Goal: Navigation & Orientation: Find specific page/section

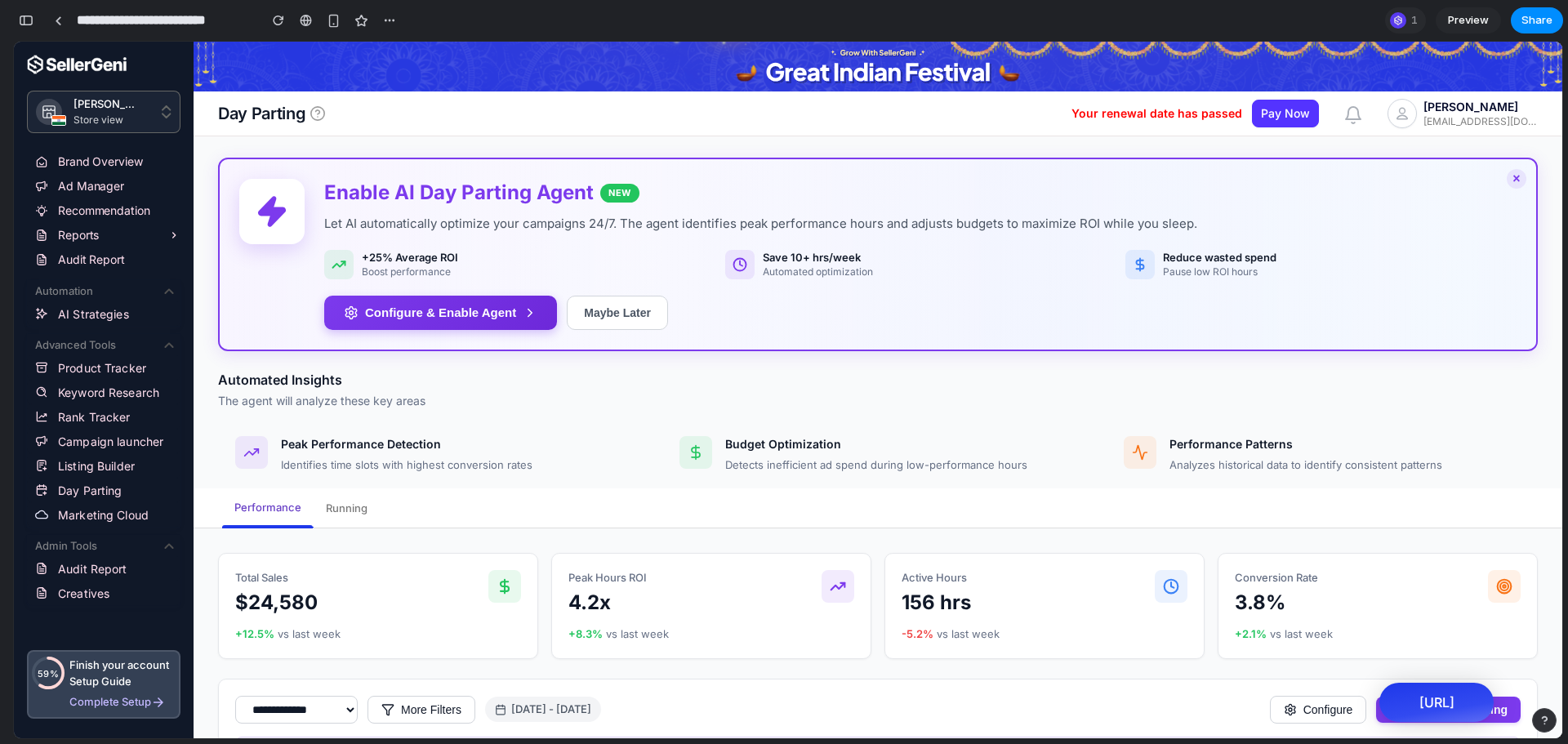
scroll to position [8982, 0]
click at [54, 26] on link at bounding box center [58, 21] width 25 height 25
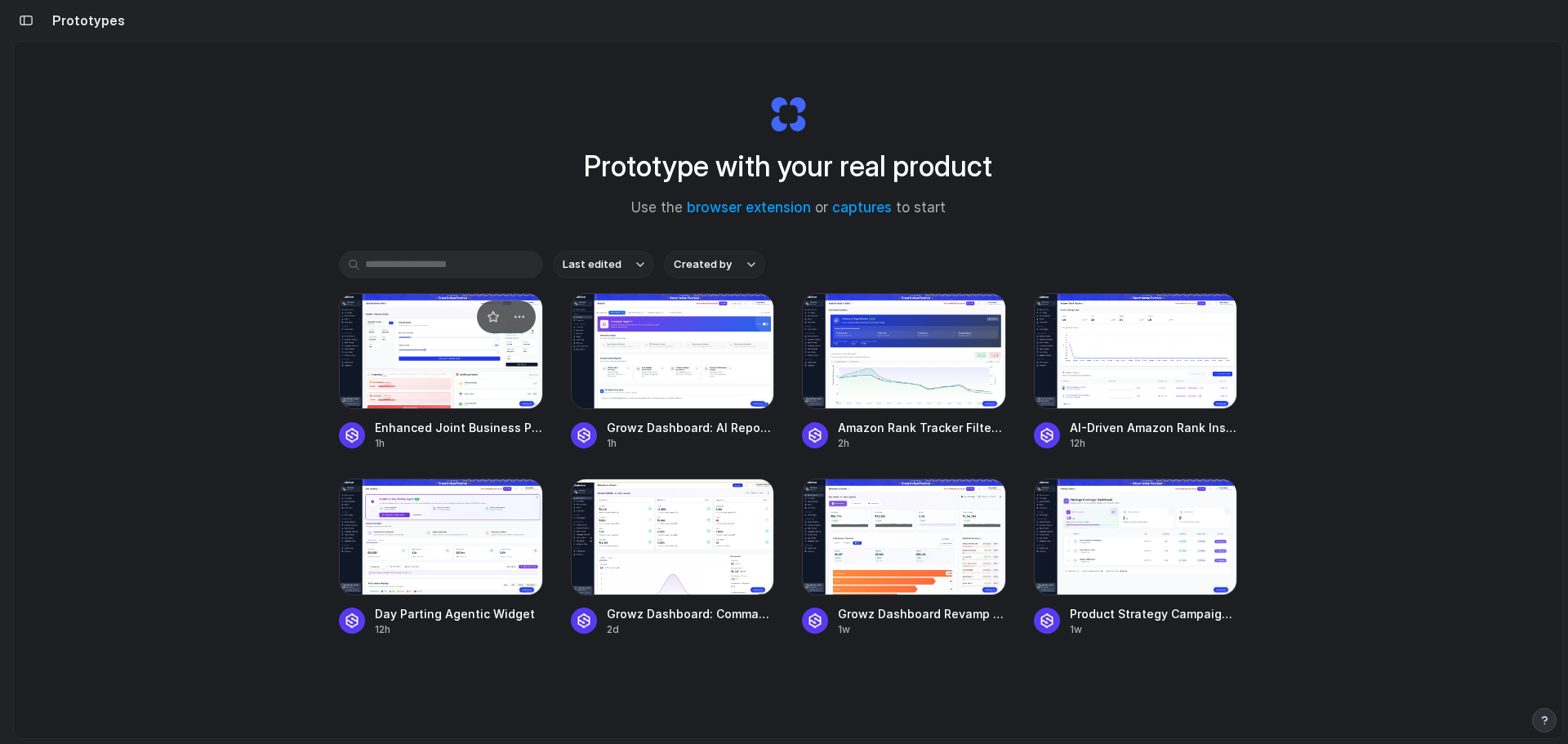
click at [407, 377] on div at bounding box center [441, 352] width 204 height 116
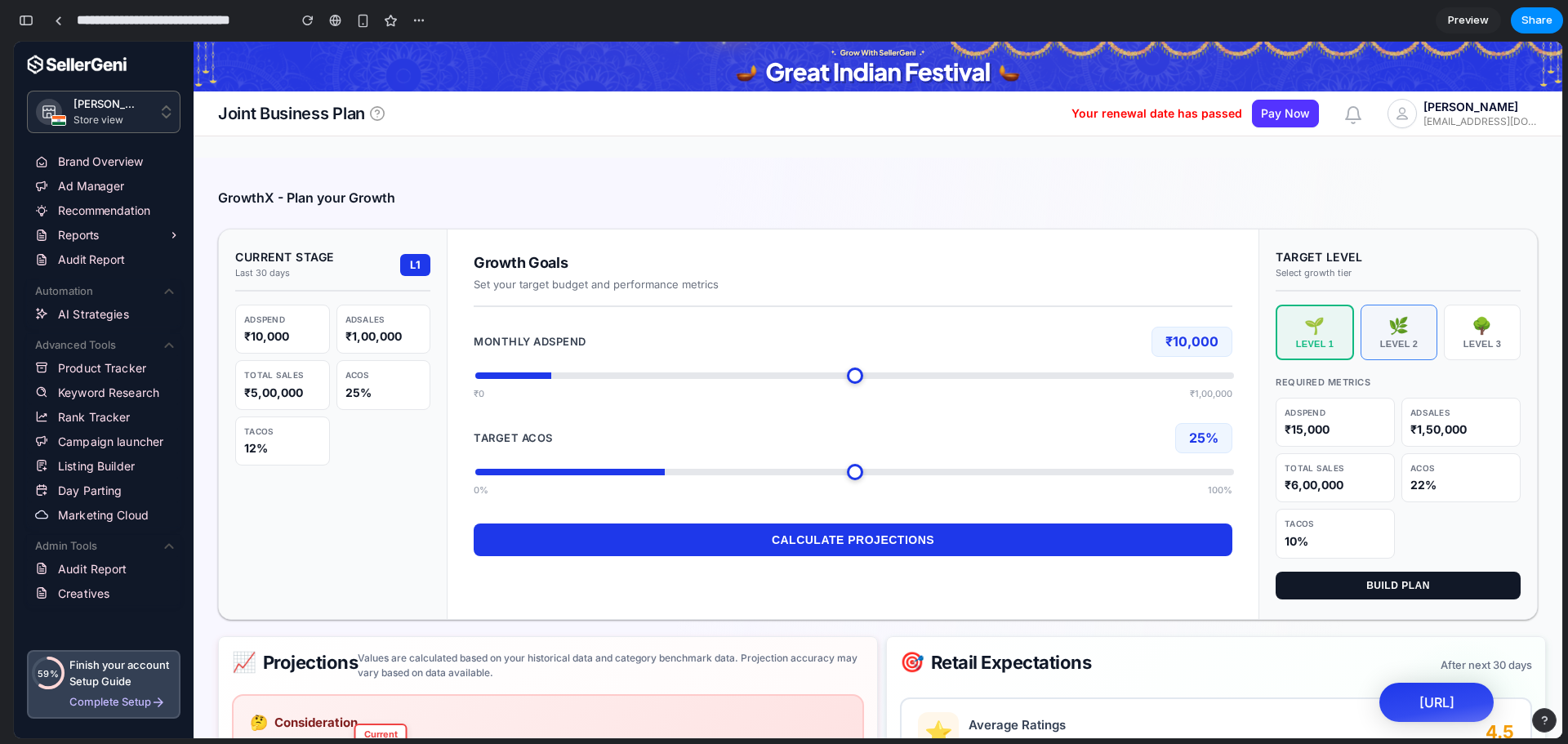
click at [1388, 345] on div "Level 2" at bounding box center [1398, 344] width 62 height 10
click at [1466, 334] on div "🌳" at bounding box center [1482, 326] width 62 height 20
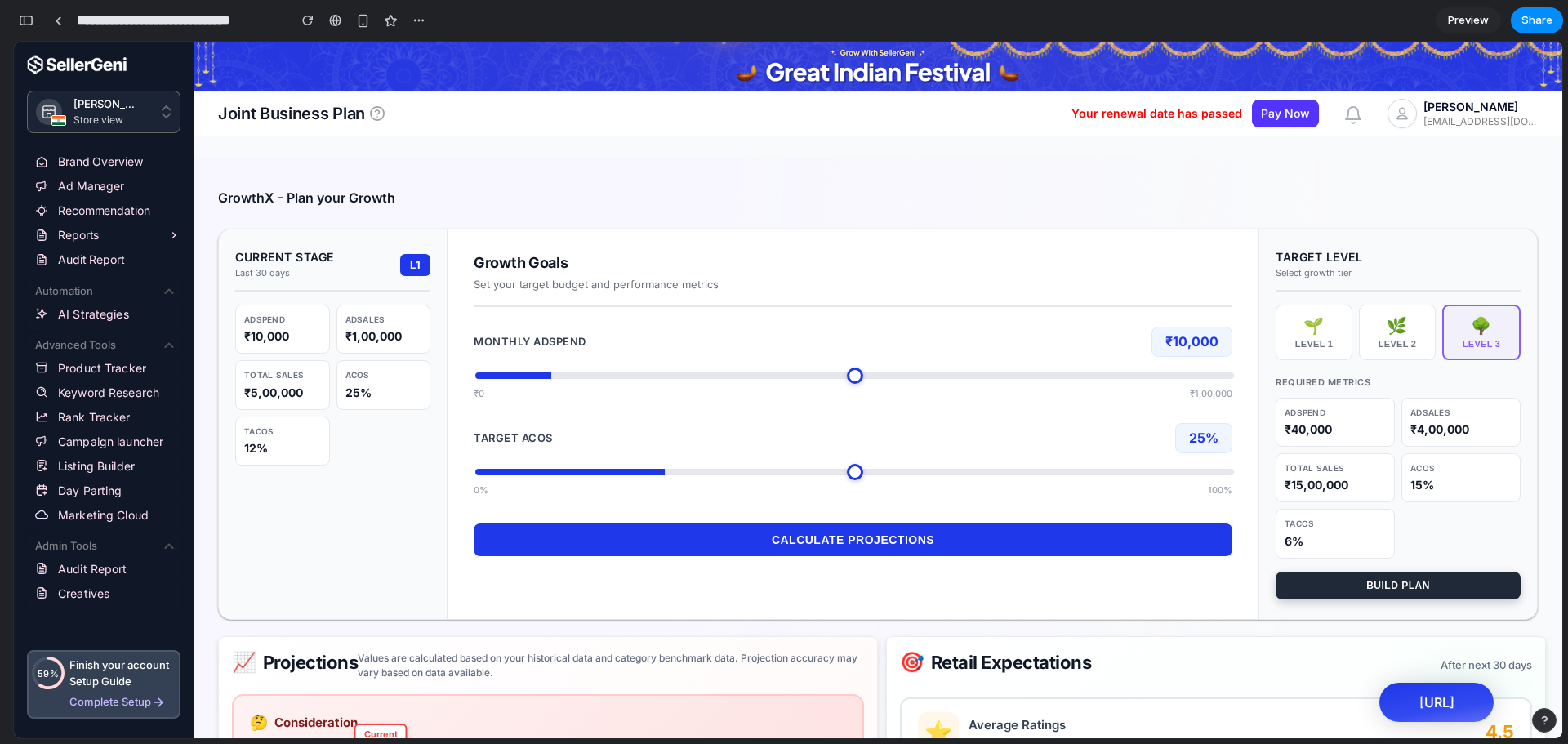
click at [1347, 584] on button "Build Plan" at bounding box center [1398, 585] width 245 height 28
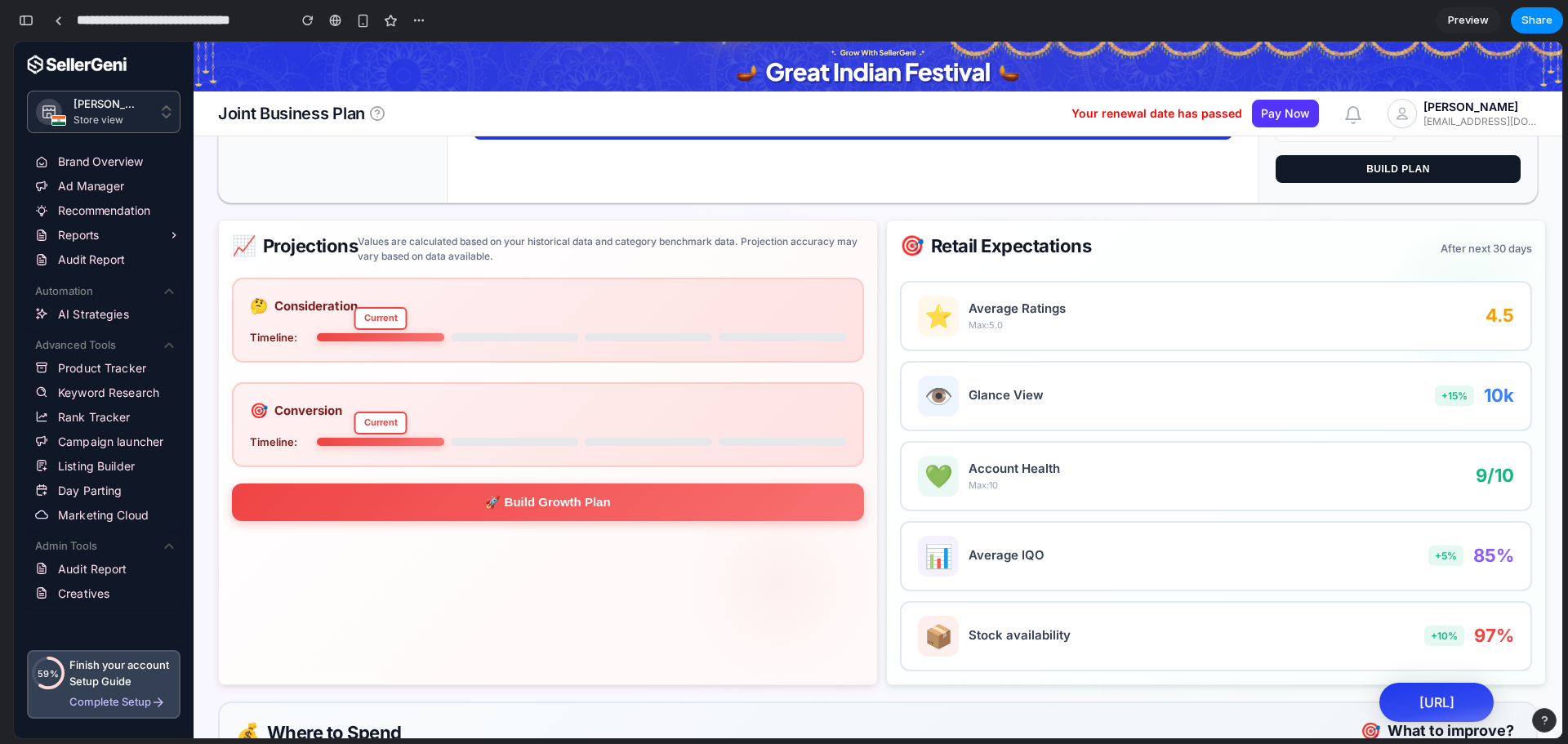
scroll to position [412, 0]
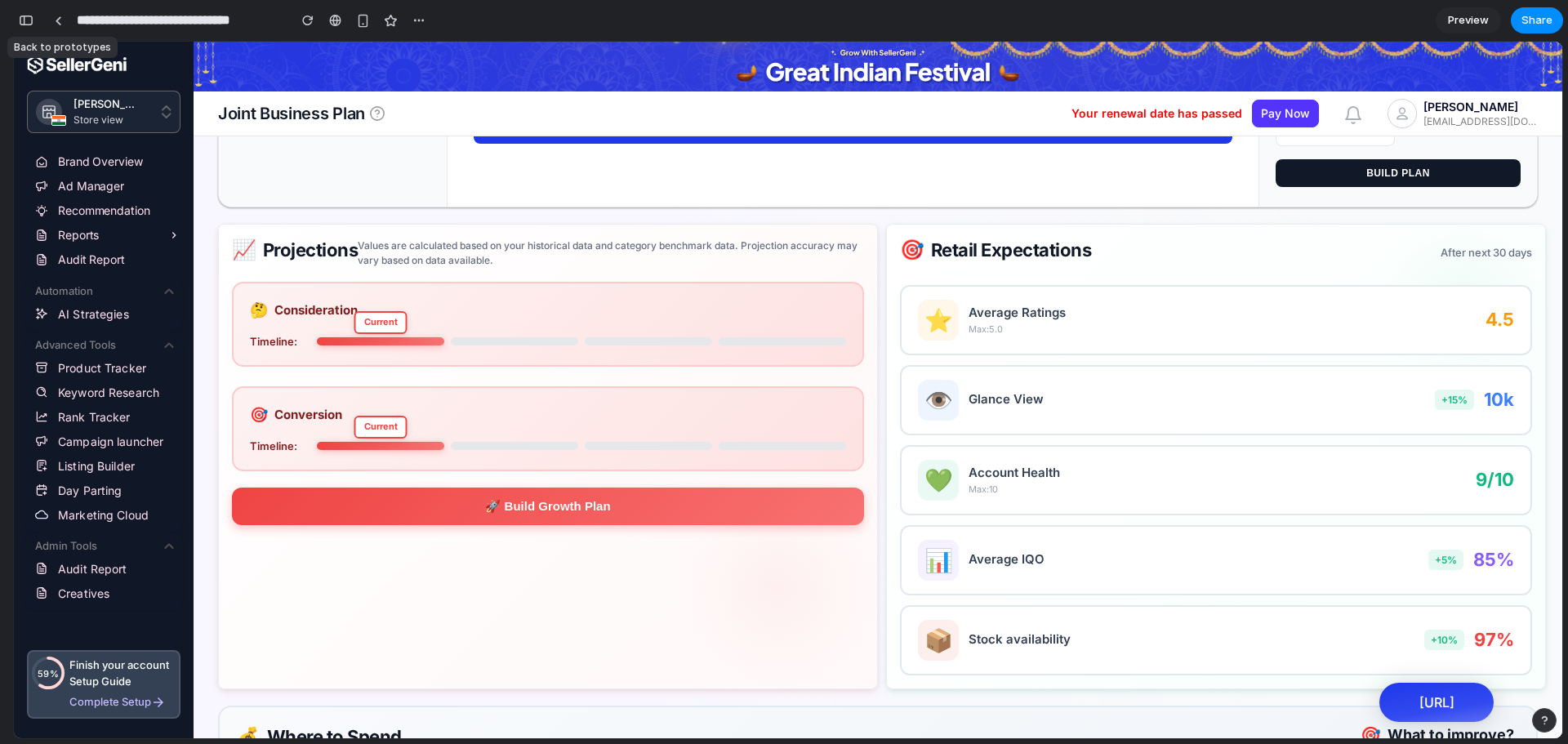
click at [67, 11] on div at bounding box center [58, 21] width 25 height 25
click at [55, 19] on div at bounding box center [59, 20] width 8 height 9
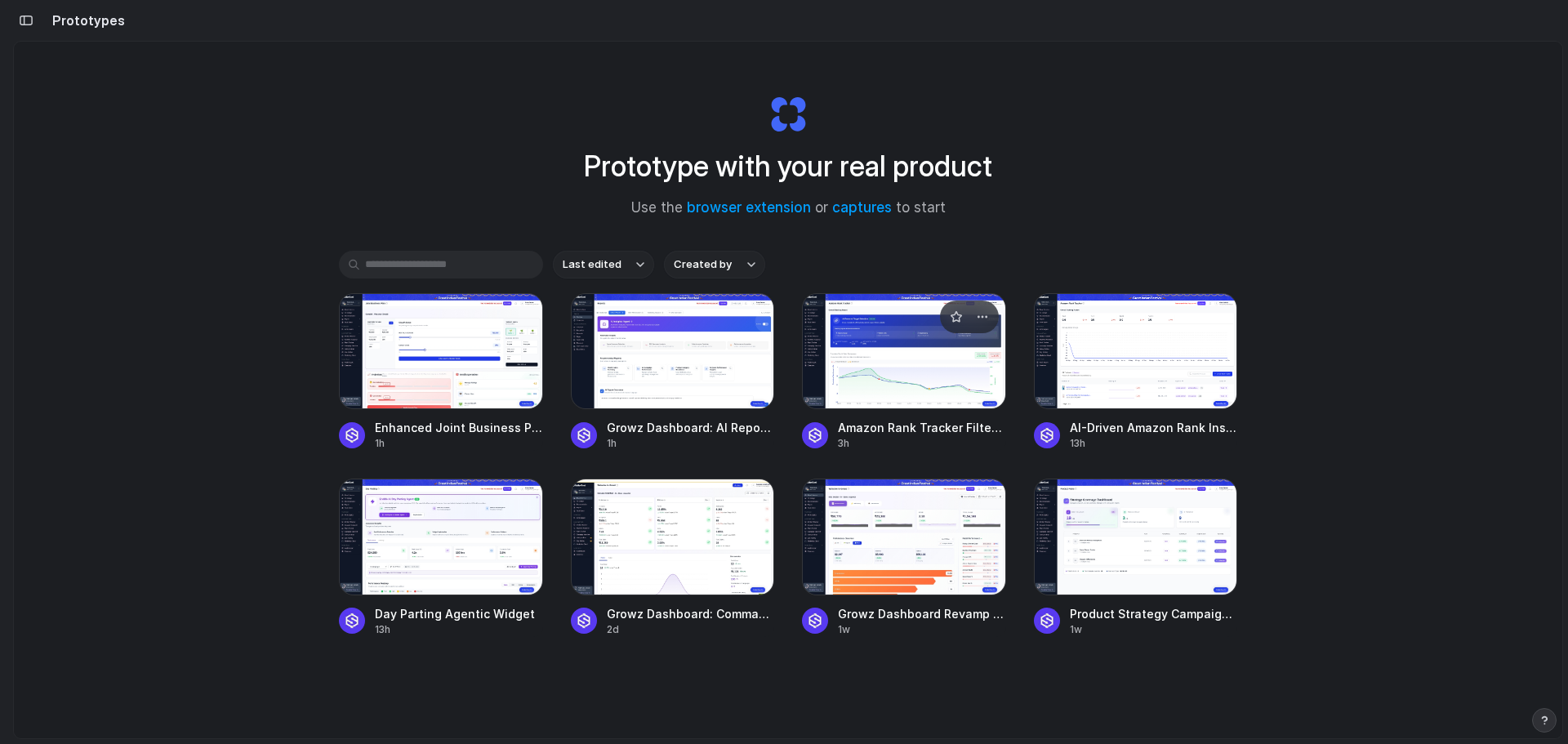
click at [922, 372] on div at bounding box center [903, 352] width 204 height 116
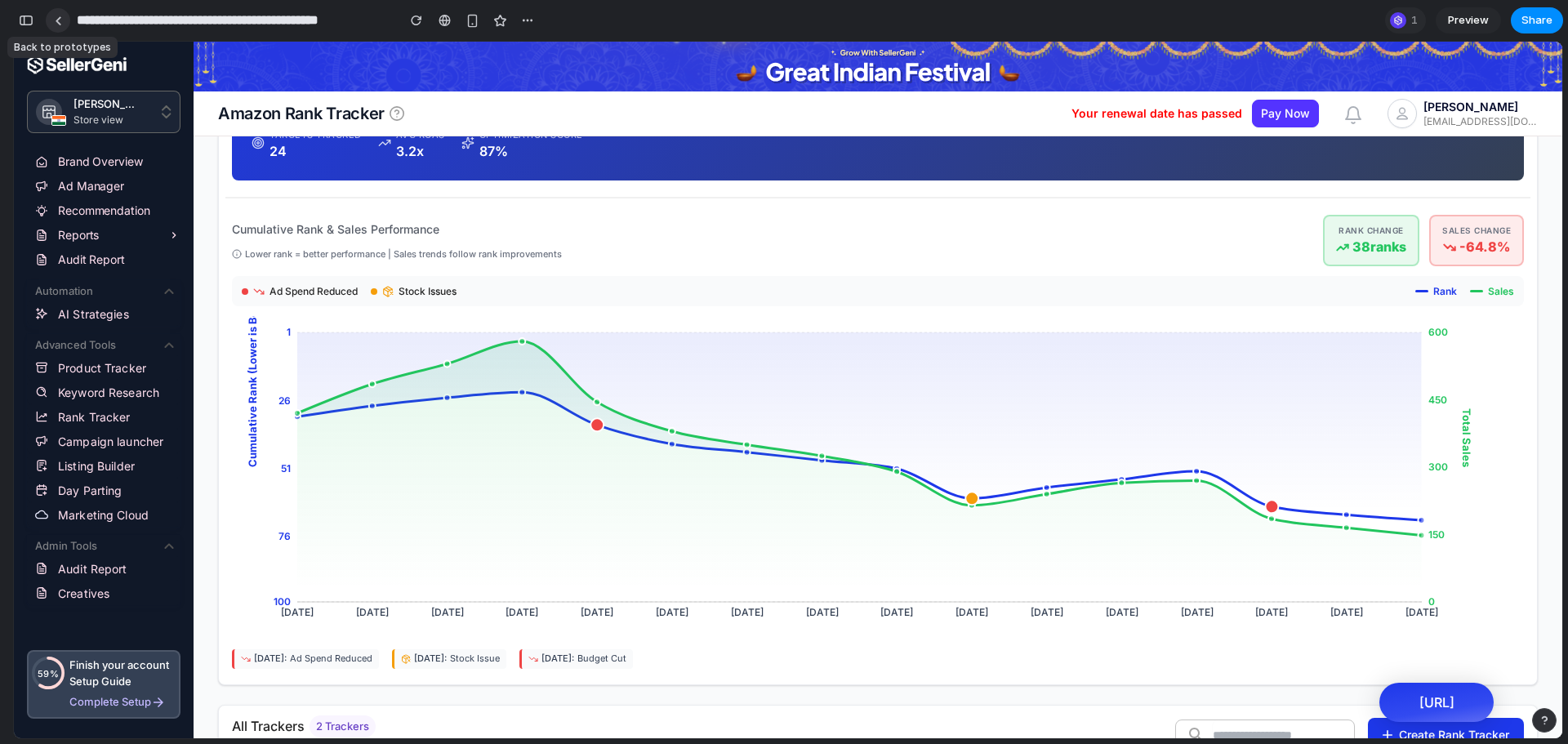
click at [60, 23] on div at bounding box center [59, 20] width 8 height 9
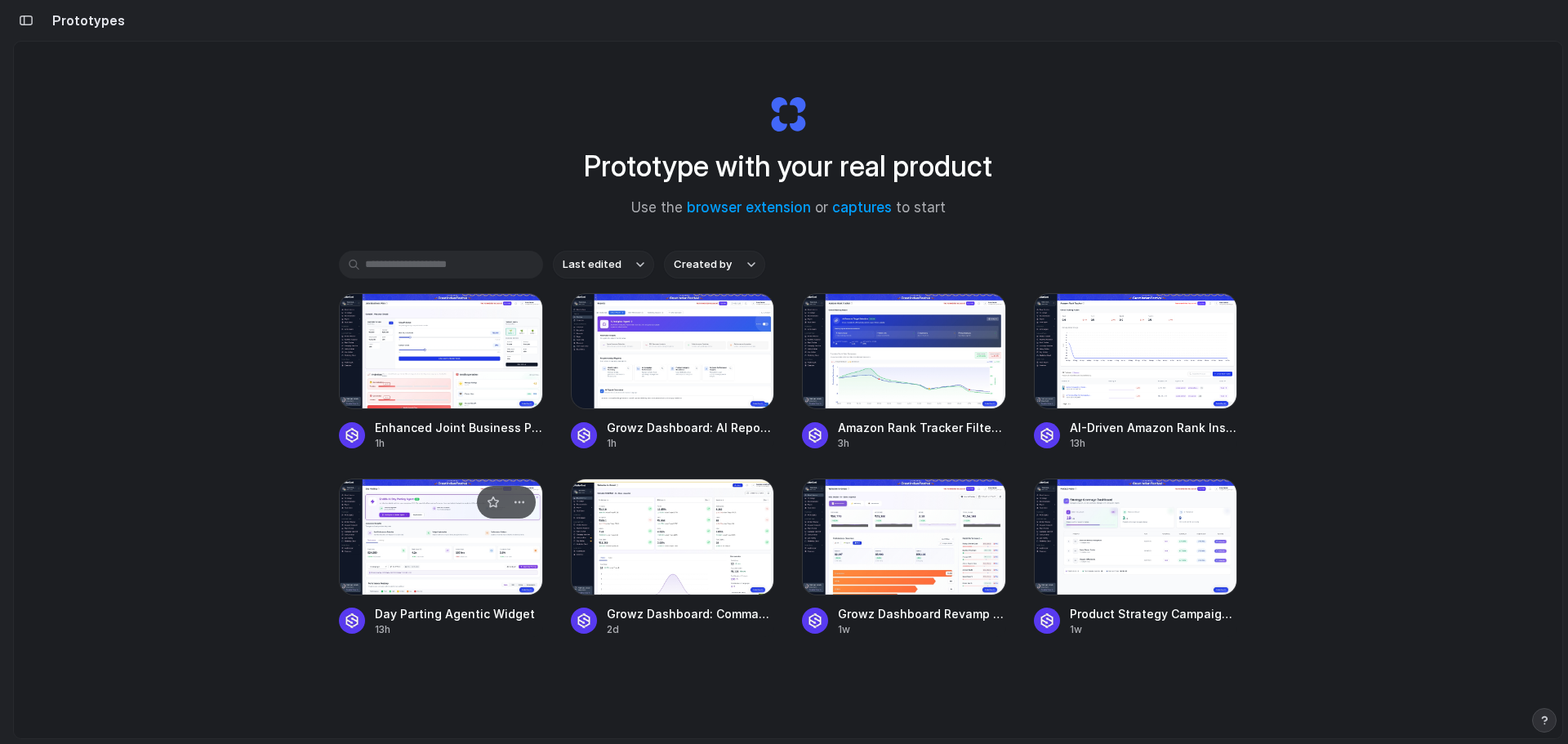
click at [485, 539] on div at bounding box center [441, 537] width 204 height 116
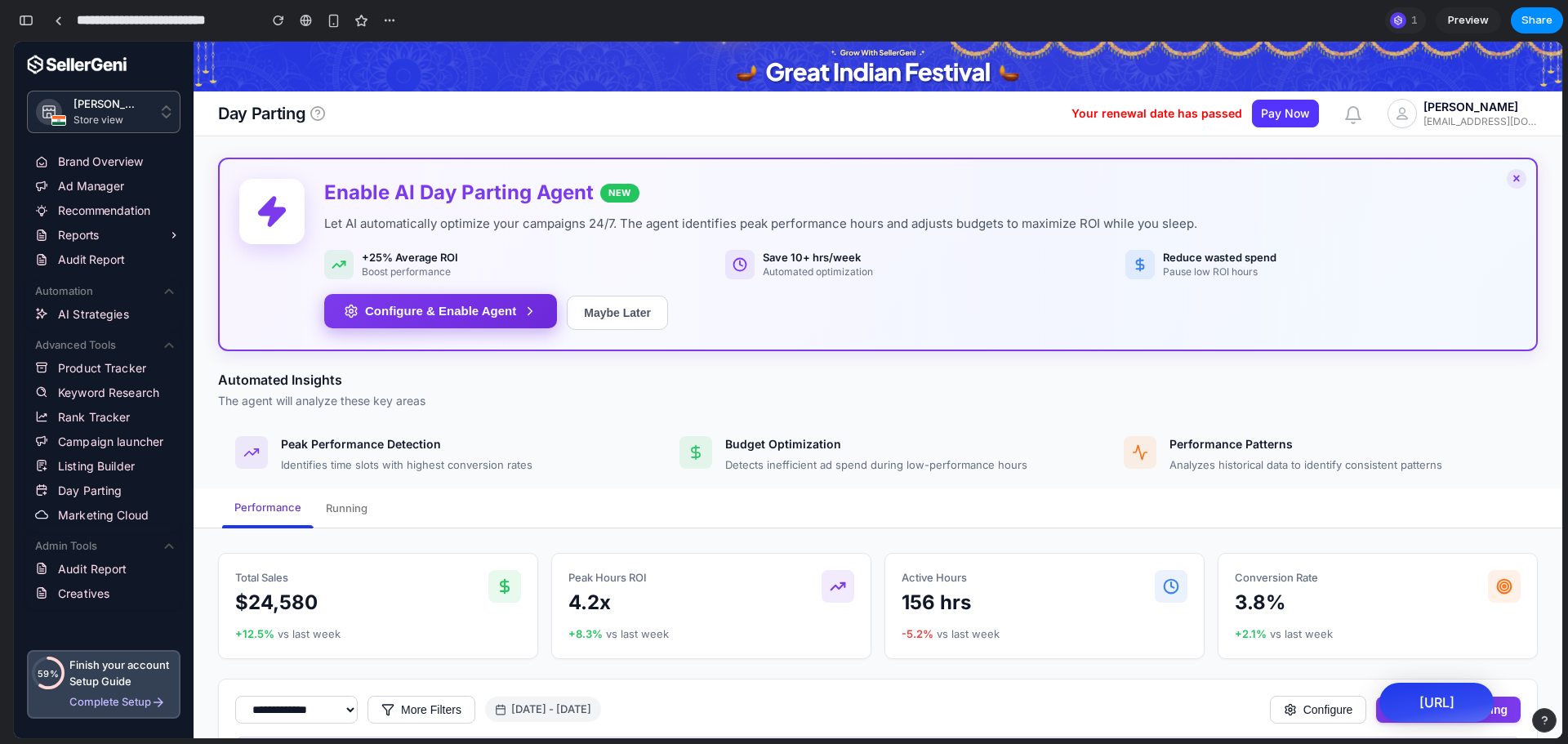
click at [422, 315] on button "Configure & Enable Agent" at bounding box center [440, 311] width 233 height 34
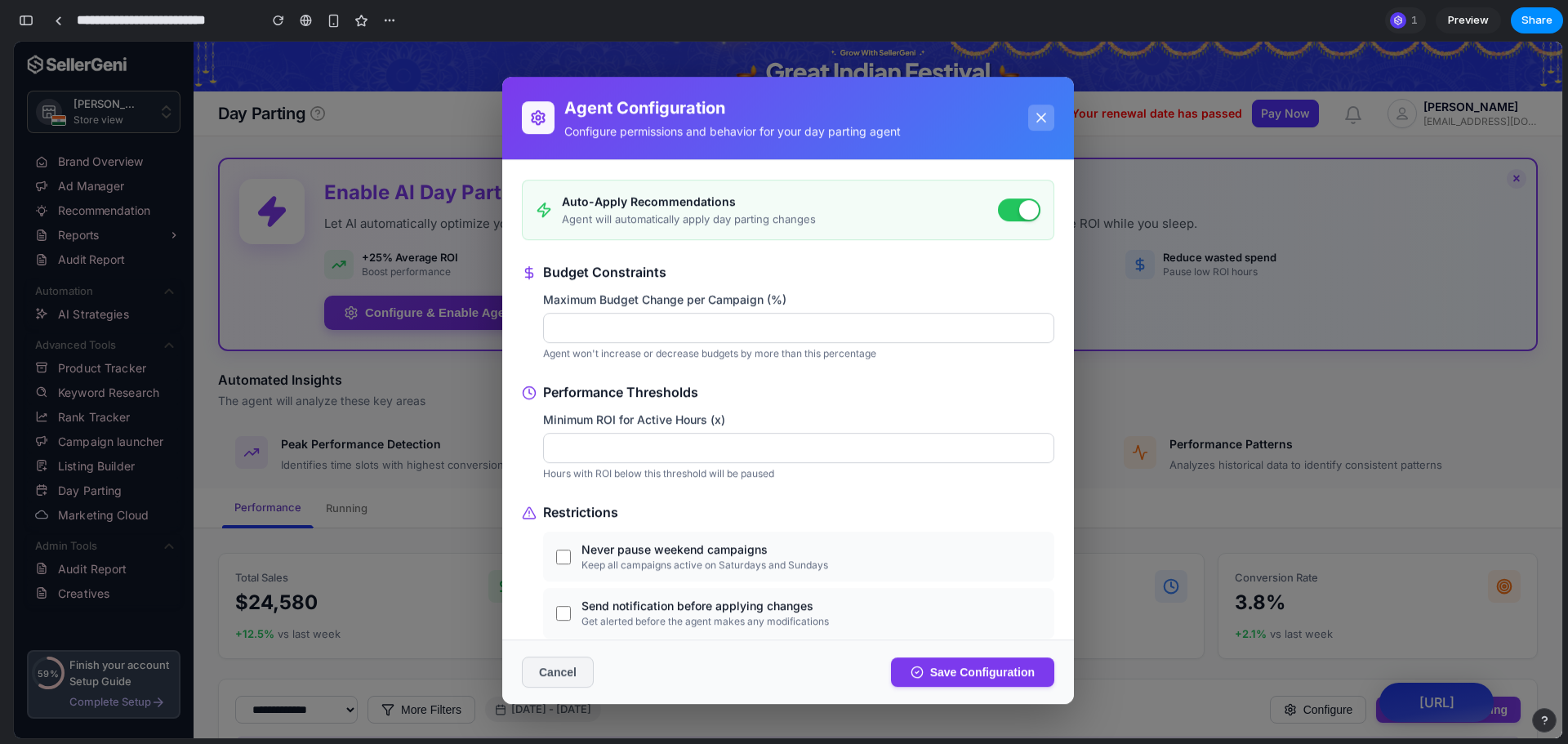
click at [561, 672] on button "Cancel" at bounding box center [557, 671] width 72 height 31
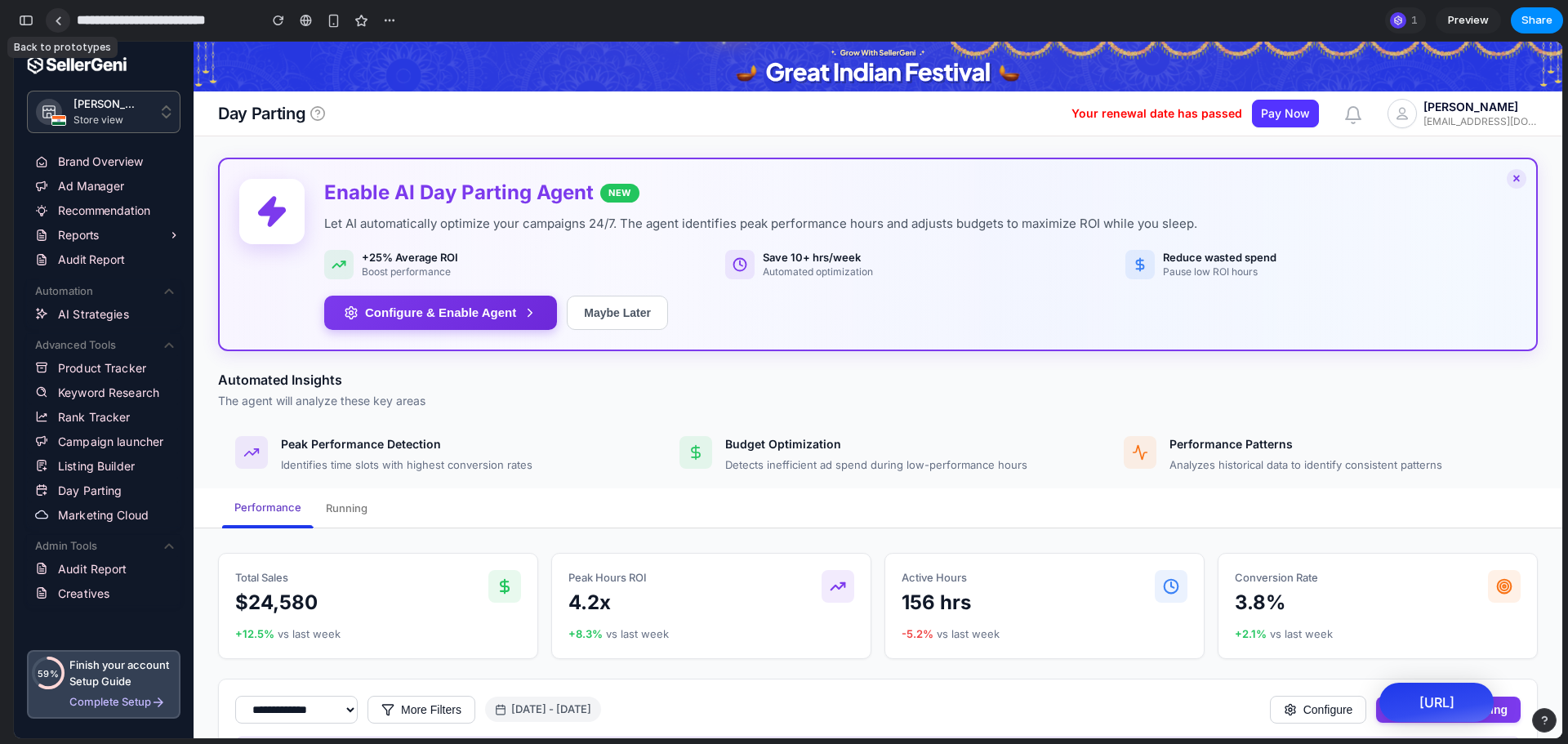
click at [53, 26] on link at bounding box center [58, 21] width 25 height 25
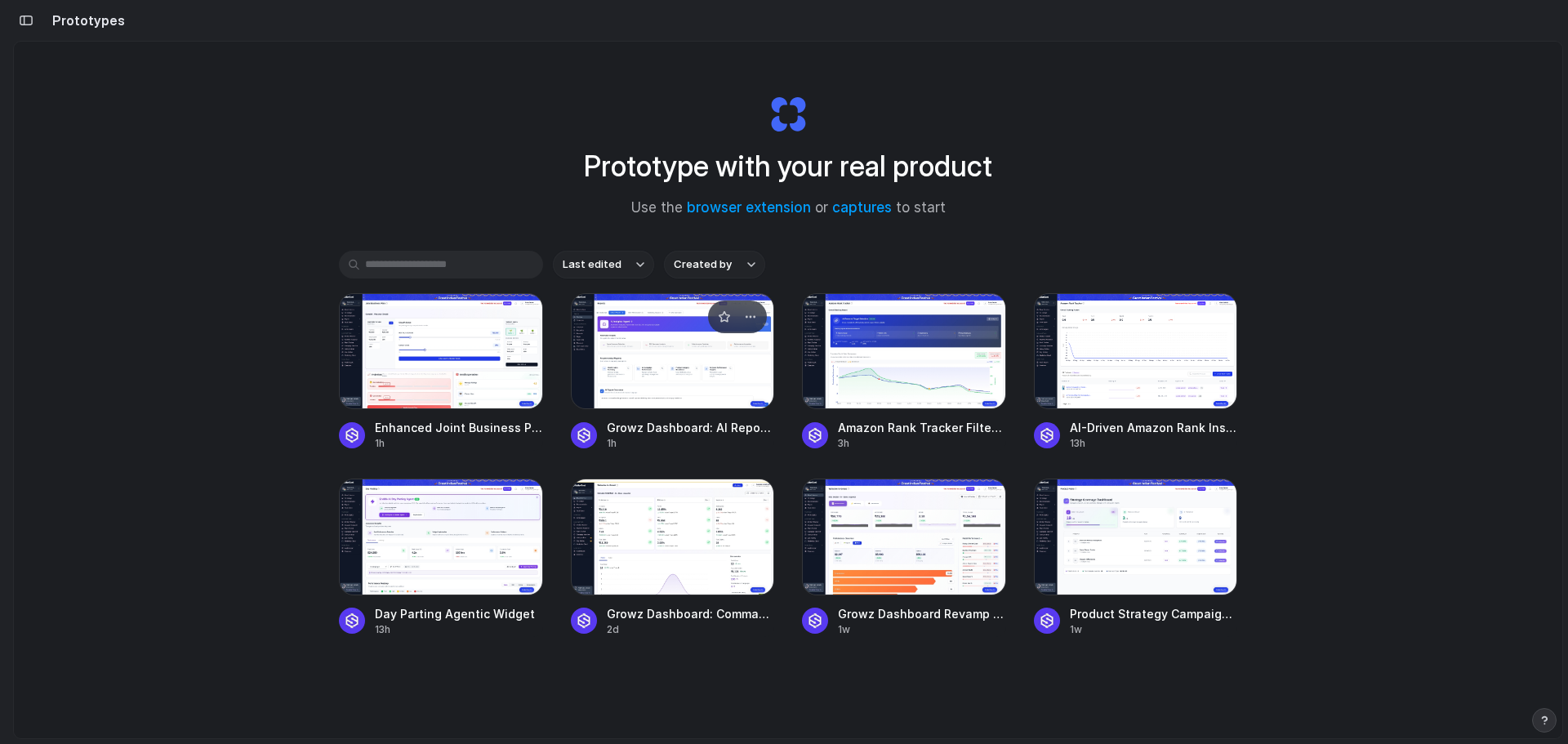
click at [712, 375] on div at bounding box center [672, 352] width 204 height 116
